Goal: Information Seeking & Learning: Find specific fact

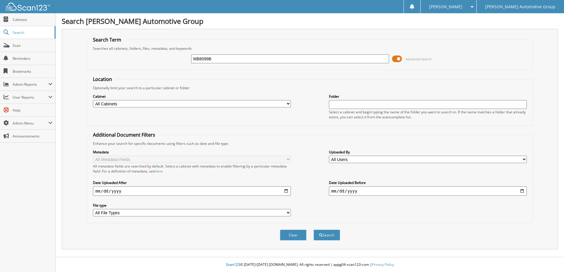
type input "MB8099B"
click at [313, 230] on button "Search" at bounding box center [326, 235] width 27 height 11
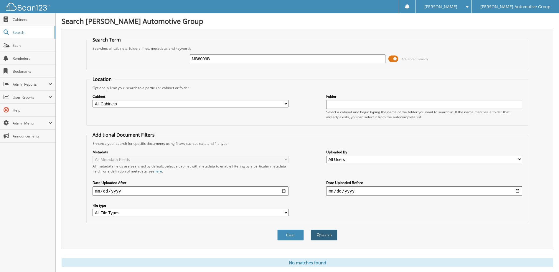
click at [319, 240] on button "Search" at bounding box center [324, 235] width 27 height 11
click at [205, 58] on input "MB8099B" at bounding box center [288, 59] width 196 height 9
paste input "839A"
type input "MB8839A"
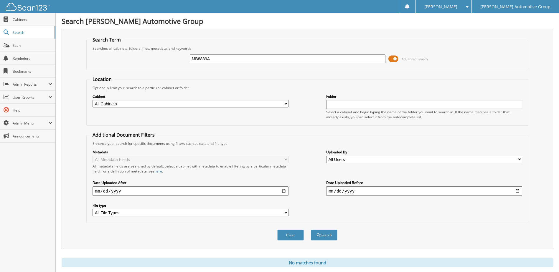
click at [311, 230] on button "Search" at bounding box center [324, 235] width 27 height 11
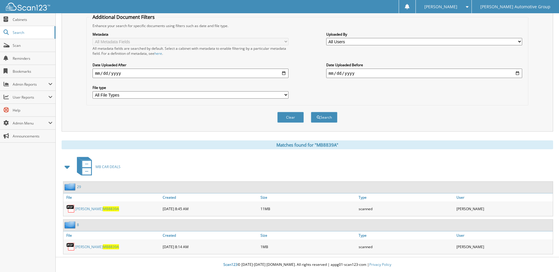
click at [106, 210] on span "MB8839A" at bounding box center [111, 209] width 16 height 5
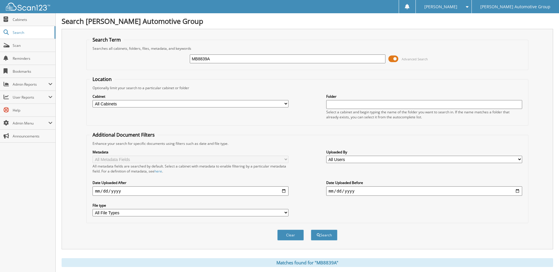
click at [122, 63] on div "MB8839A Advanced Search" at bounding box center [307, 59] width 435 height 16
paste input "85"
type input "MB8885"
click at [311, 230] on button "Search" at bounding box center [324, 235] width 27 height 11
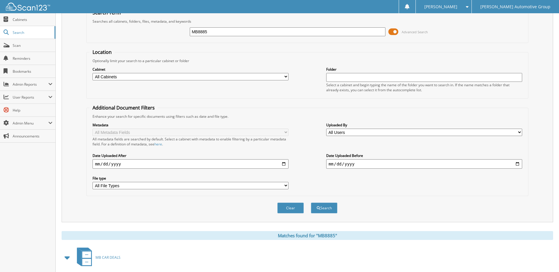
scroll to position [80, 0]
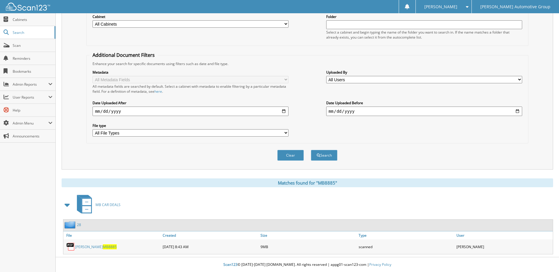
click at [101, 246] on link "TEW, DEBORAH MB8885" at bounding box center [96, 247] width 42 height 5
